Goal: Complete application form: Complete application form

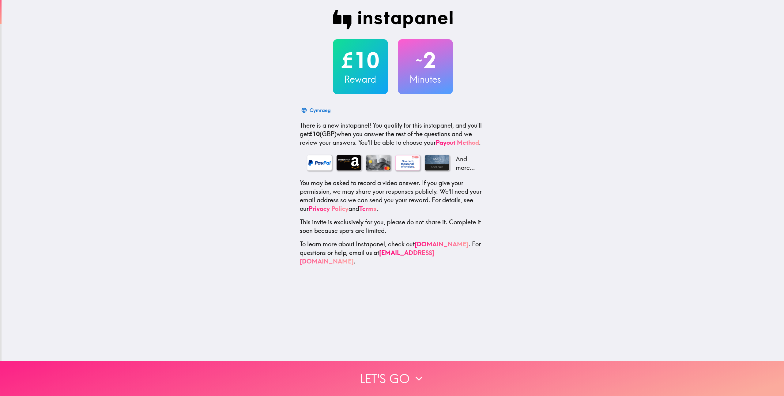
click at [403, 371] on button "Let's go" at bounding box center [392, 378] width 784 height 35
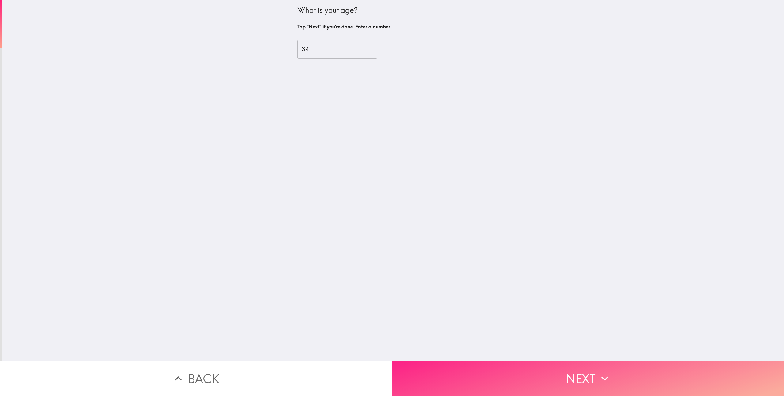
click at [539, 370] on button "Next" at bounding box center [588, 378] width 392 height 35
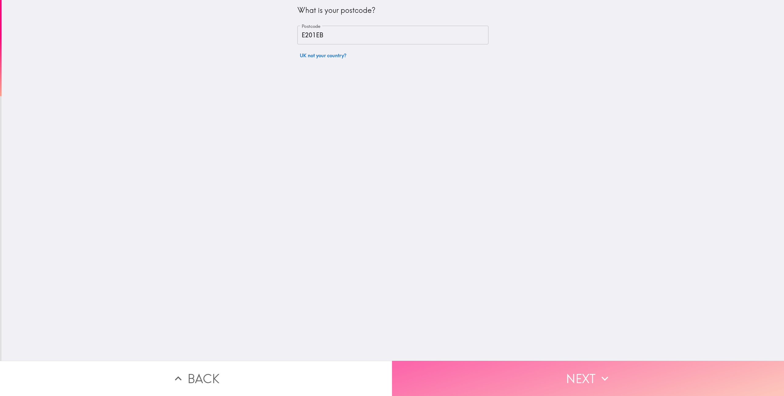
click at [539, 370] on button "Next" at bounding box center [588, 378] width 392 height 35
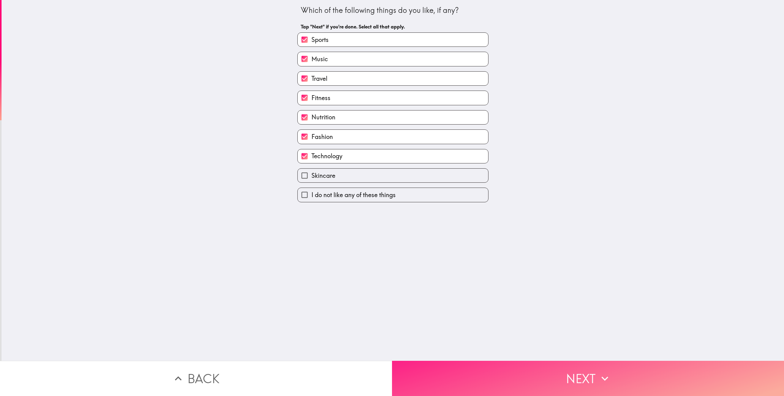
click at [539, 370] on button "Next" at bounding box center [588, 378] width 392 height 35
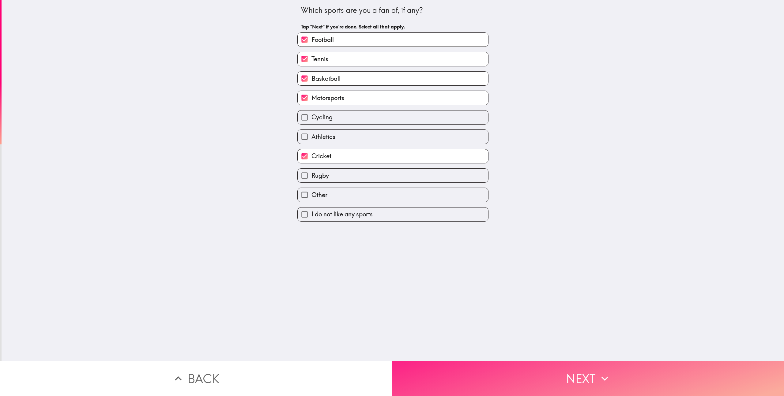
click at [539, 370] on button "Next" at bounding box center [588, 378] width 392 height 35
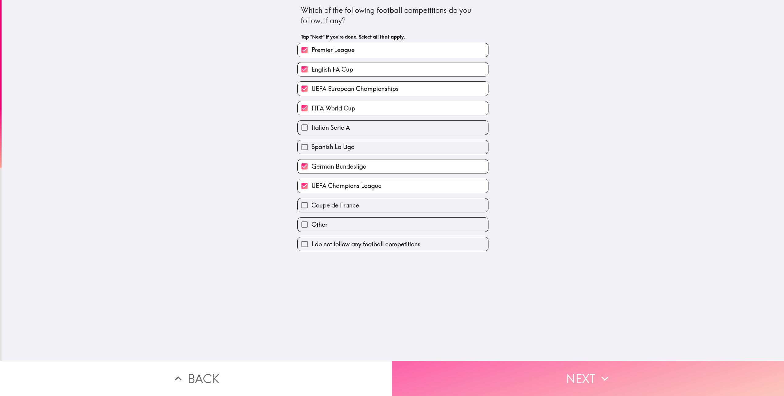
click at [539, 370] on button "Next" at bounding box center [588, 378] width 392 height 35
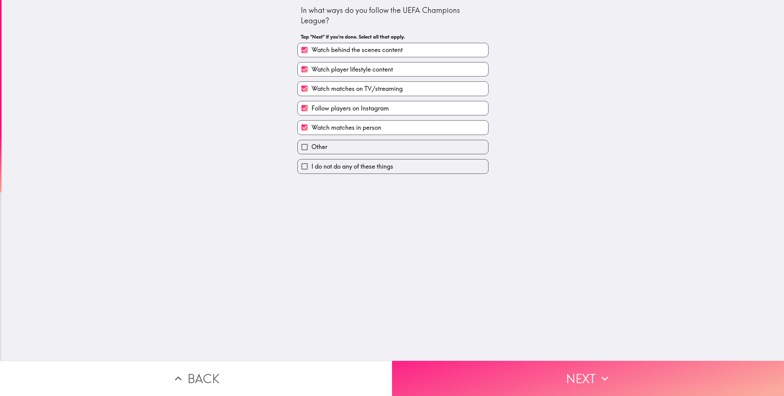
click at [539, 370] on button "Next" at bounding box center [588, 378] width 392 height 35
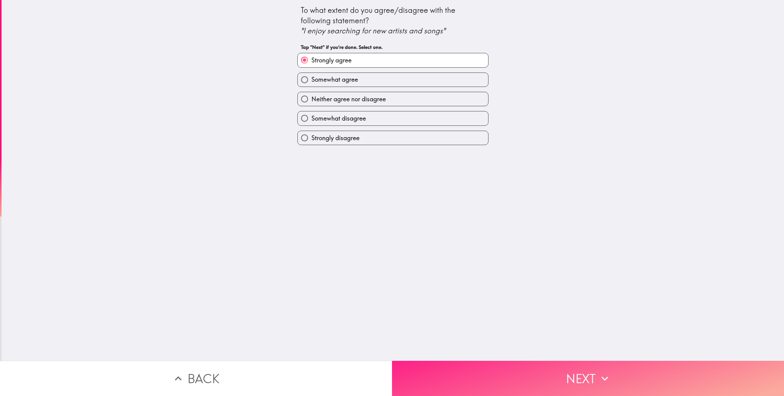
click at [539, 370] on button "Next" at bounding box center [588, 378] width 392 height 35
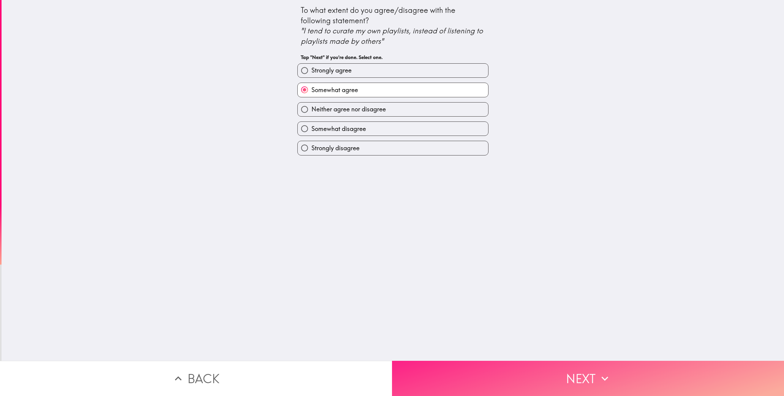
click at [539, 370] on button "Next" at bounding box center [588, 378] width 392 height 35
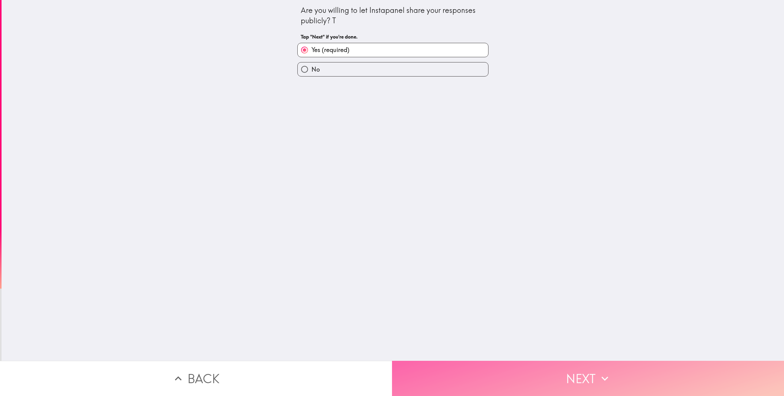
click at [539, 370] on button "Next" at bounding box center [588, 378] width 392 height 35
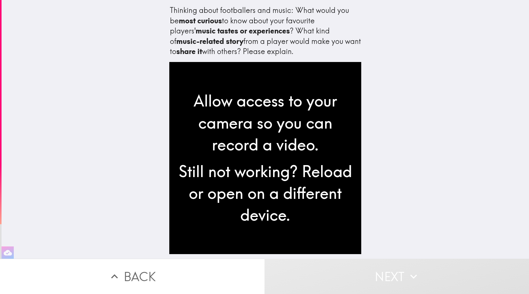
click at [396, 78] on div "Thinking about footballers and music: What would you be most curious to know ab…" at bounding box center [266, 129] width 528 height 258
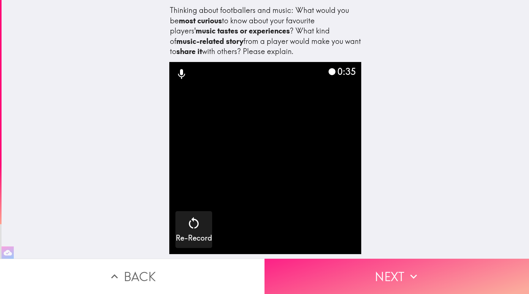
click at [412, 269] on icon "button" at bounding box center [413, 275] width 13 height 13
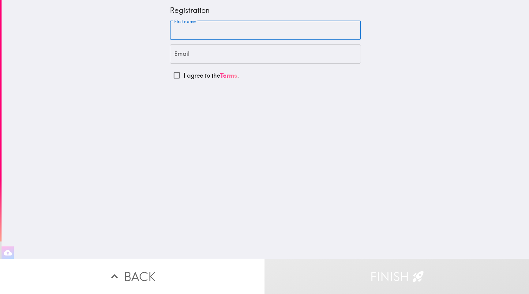
click at [204, 33] on input "First name" at bounding box center [265, 30] width 191 height 19
type input "Brodie"
type input "brodiewyatt19@gmail.com"
type input "Brodie Wyatt"
click at [176, 77] on input "I agree to the Terms ." at bounding box center [177, 75] width 14 height 14
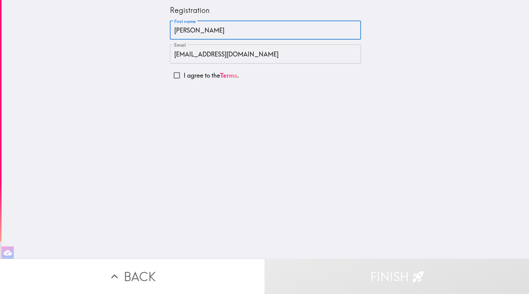
checkbox input "true"
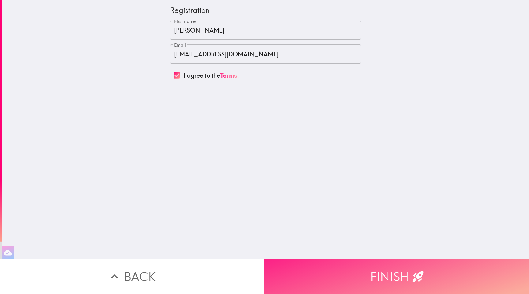
click at [209, 35] on input "Brodie Wyatt" at bounding box center [265, 30] width 191 height 19
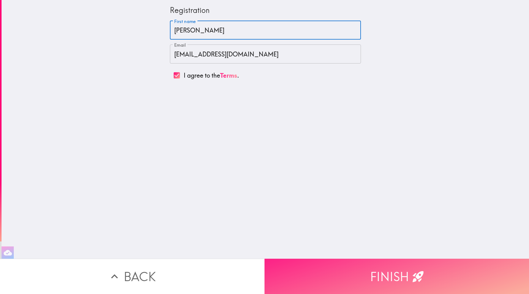
type input "Brodie"
click at [463, 72] on div "Registration First name Brodie First name Email brodiewyatt19@gmail.com Email I…" at bounding box center [266, 129] width 528 height 258
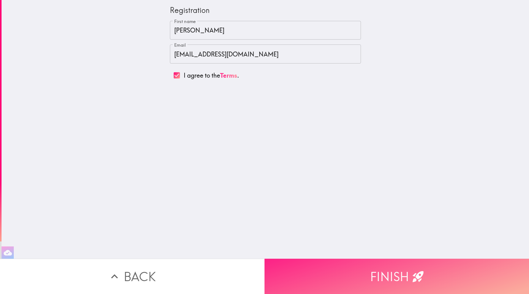
click at [397, 269] on button "Finish" at bounding box center [397, 275] width 265 height 35
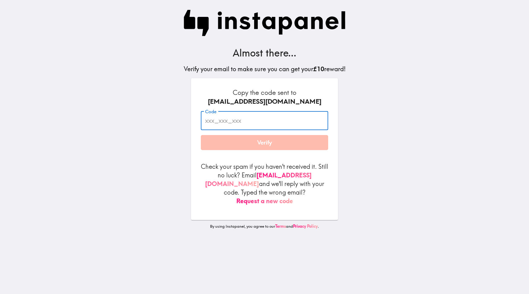
click at [243, 123] on input "Code" at bounding box center [264, 120] width 127 height 19
paste input "fjN_mpb_fTK"
type input "fjN_mpb_fTK"
click at [394, 131] on main "Almost there... Verify your email to make sure you can get your £10 reward! Cop…" at bounding box center [264, 147] width 529 height 294
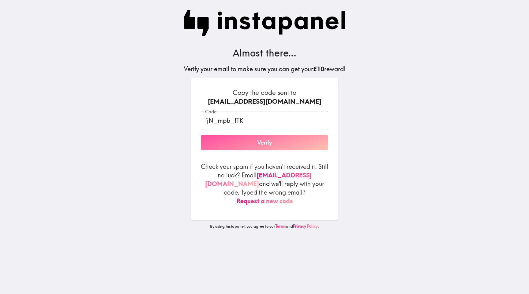
click at [276, 144] on button "Verify" at bounding box center [264, 142] width 127 height 15
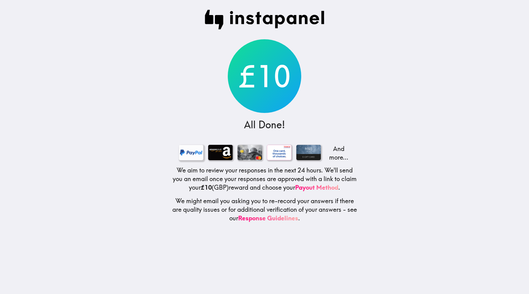
click at [188, 152] on div at bounding box center [191, 152] width 25 height 15
click at [317, 188] on link "Payout Method" at bounding box center [316, 187] width 43 height 8
click at [260, 218] on link "Response Guidelines" at bounding box center [268, 218] width 60 height 8
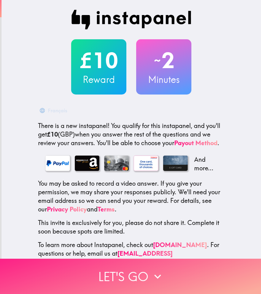
click at [147, 270] on button "Let's go" at bounding box center [130, 275] width 261 height 35
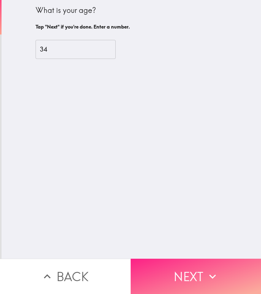
click at [178, 264] on button "Next" at bounding box center [196, 275] width 131 height 35
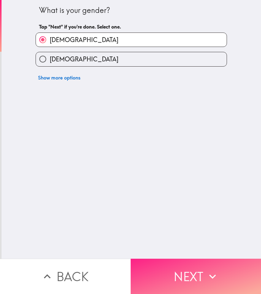
click at [178, 264] on button "Next" at bounding box center [196, 275] width 131 height 35
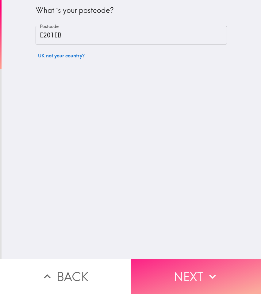
click at [178, 264] on button "Next" at bounding box center [196, 275] width 131 height 35
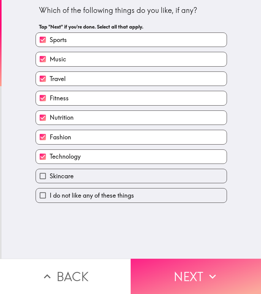
click at [178, 264] on button "Next" at bounding box center [196, 275] width 131 height 35
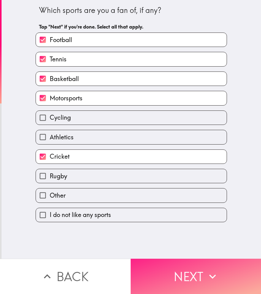
click at [178, 264] on button "Next" at bounding box center [196, 275] width 131 height 35
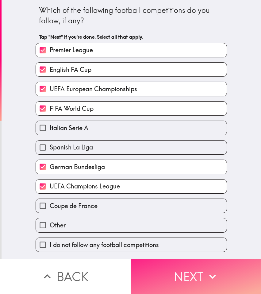
click at [178, 264] on button "Next" at bounding box center [196, 275] width 131 height 35
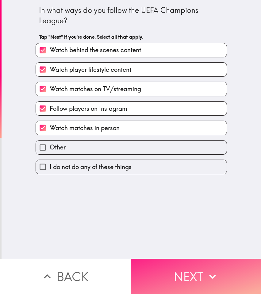
click at [178, 264] on button "Next" at bounding box center [196, 275] width 131 height 35
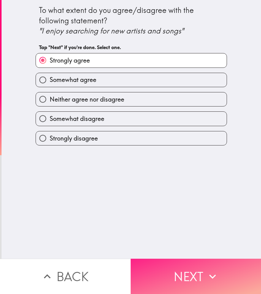
click at [178, 264] on button "Next" at bounding box center [196, 275] width 131 height 35
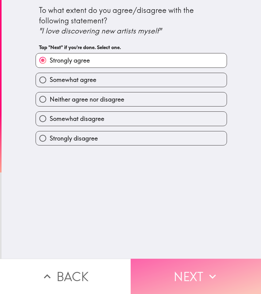
click at [178, 264] on button "Next" at bounding box center [196, 275] width 131 height 35
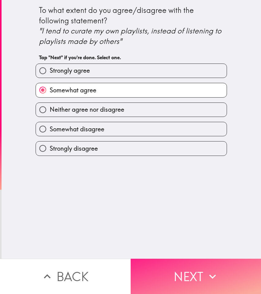
click at [178, 264] on button "Next" at bounding box center [196, 275] width 131 height 35
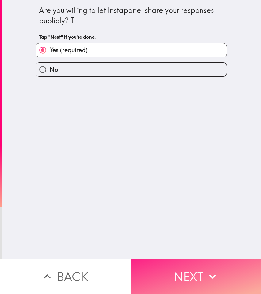
click at [178, 264] on button "Next" at bounding box center [196, 275] width 131 height 35
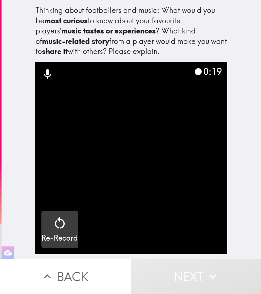
click at [59, 218] on icon "button" at bounding box center [59, 222] width 15 height 15
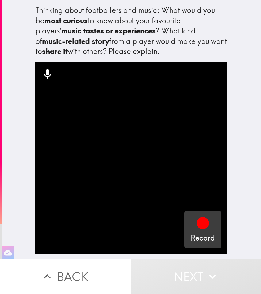
click at [195, 227] on icon "button" at bounding box center [202, 222] width 15 height 15
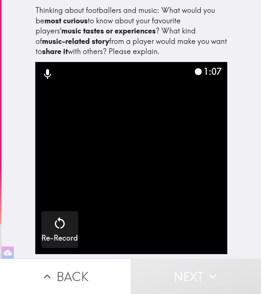
click at [189, 207] on video "button" at bounding box center [131, 158] width 192 height 192
click at [202, 269] on button "Next" at bounding box center [196, 275] width 131 height 35
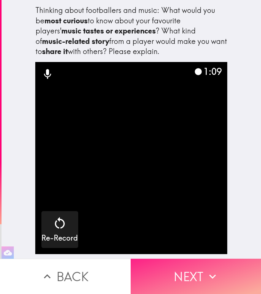
click at [202, 269] on button "Next" at bounding box center [196, 275] width 131 height 35
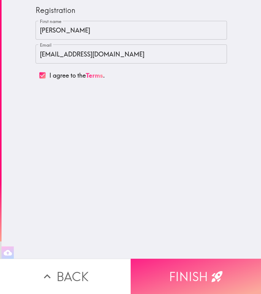
click at [202, 267] on button "Finish" at bounding box center [196, 275] width 131 height 35
